Goal: Navigation & Orientation: Go to known website

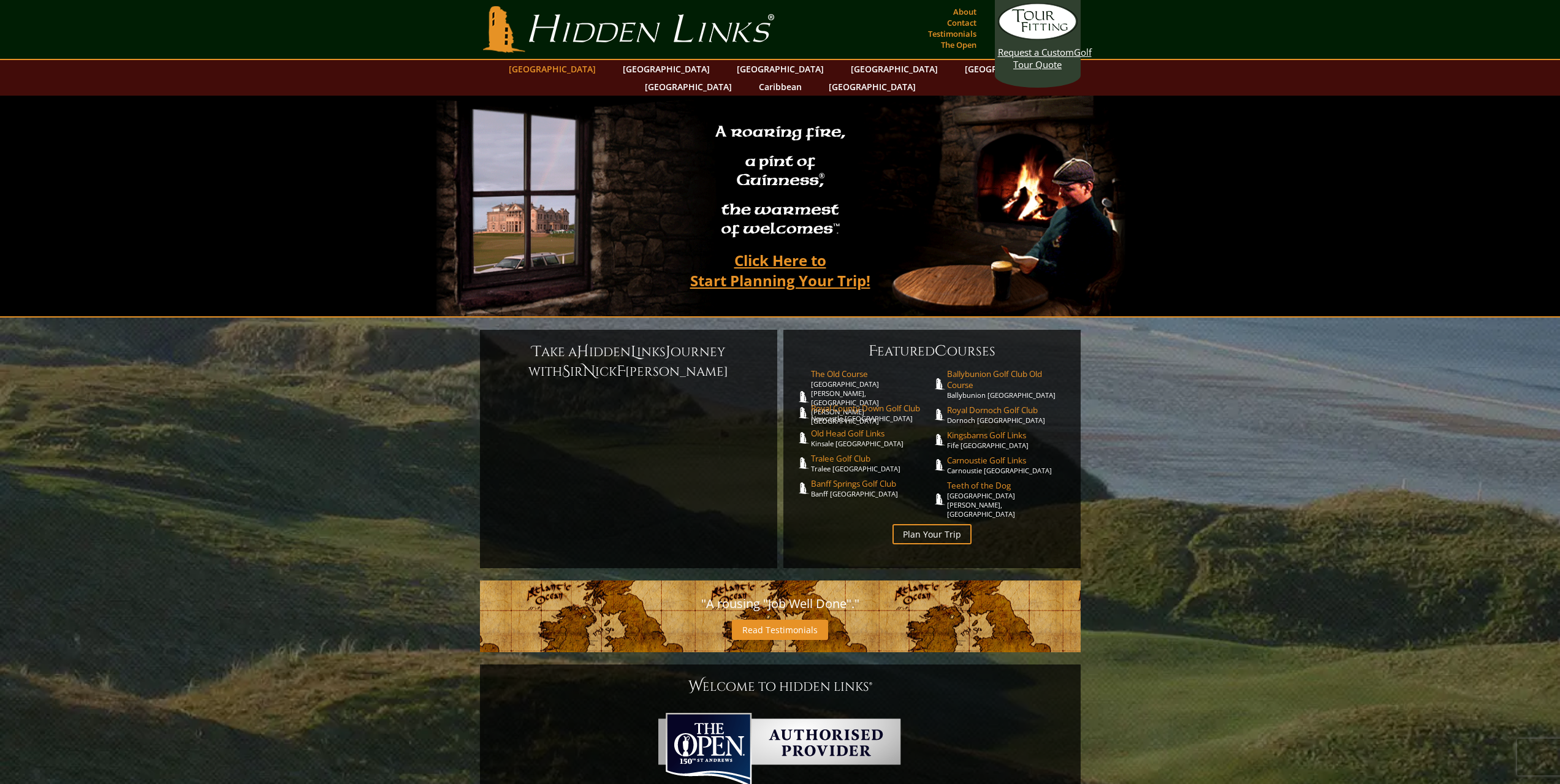
click at [584, 72] on link "[GEOGRAPHIC_DATA]" at bounding box center [552, 69] width 99 height 18
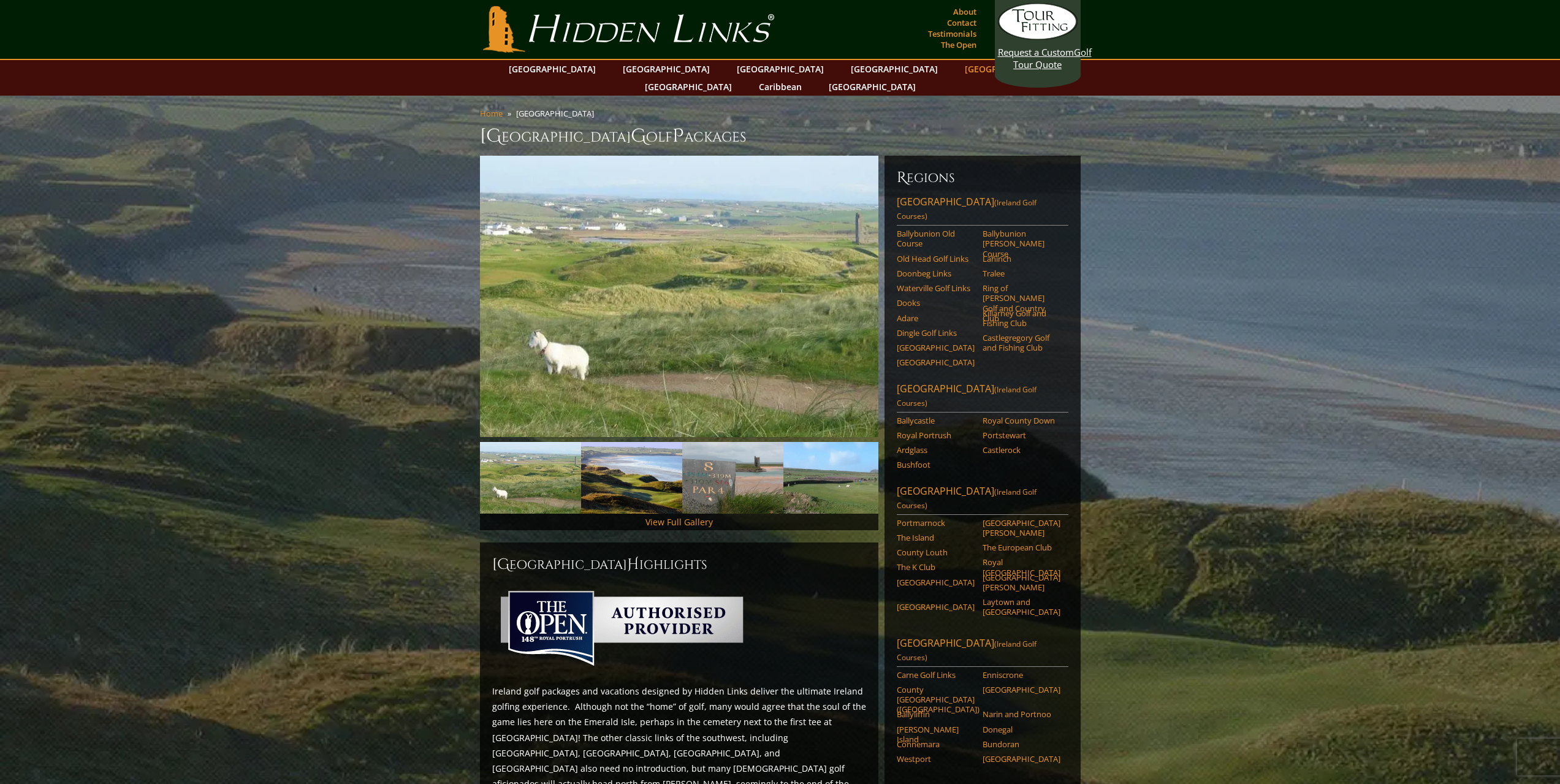
click at [958, 72] on link "[GEOGRAPHIC_DATA]" at bounding box center [1008, 69] width 99 height 18
